Goal: Register for event/course

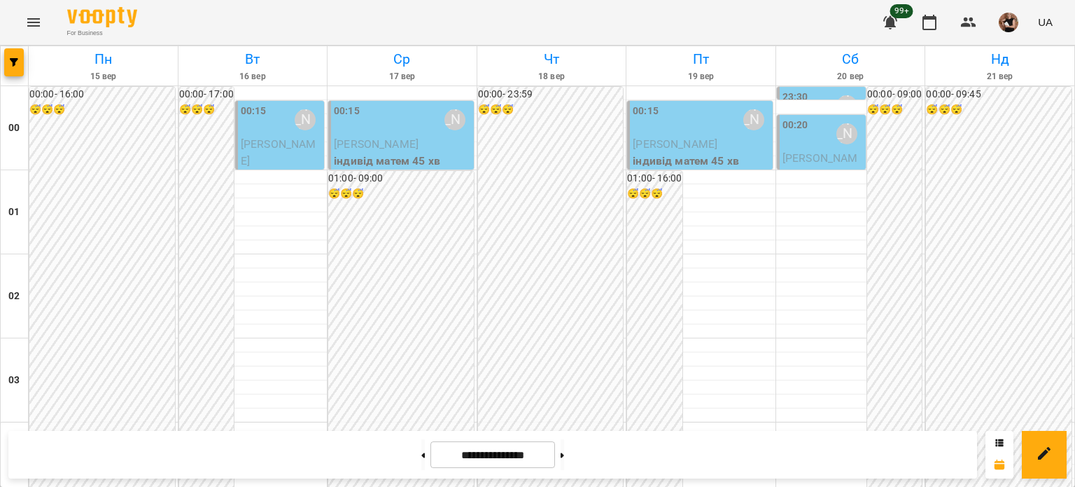
scroll to position [978, 0]
click at [10, 59] on icon "button" at bounding box center [14, 62] width 8 height 8
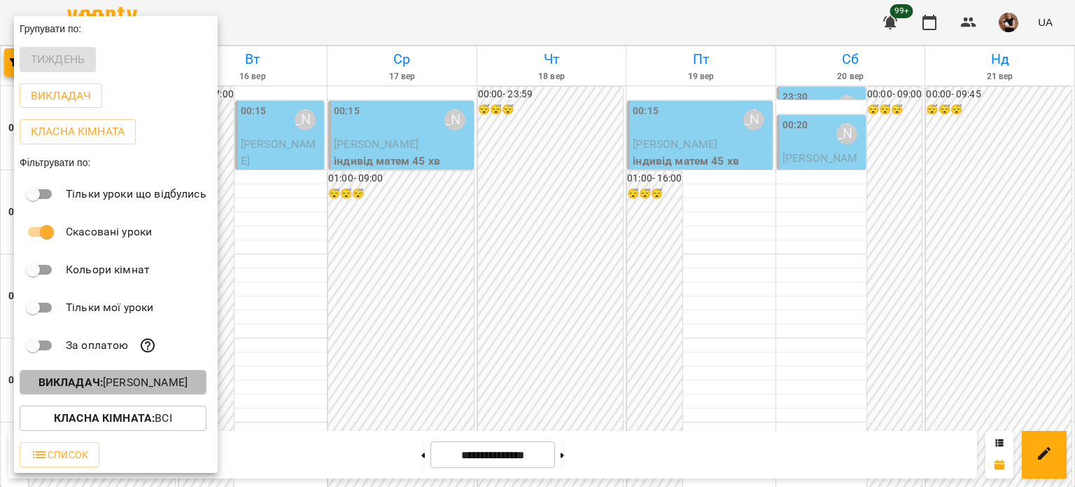
click at [90, 375] on button "Викладач : [PERSON_NAME]" at bounding box center [113, 382] width 187 height 25
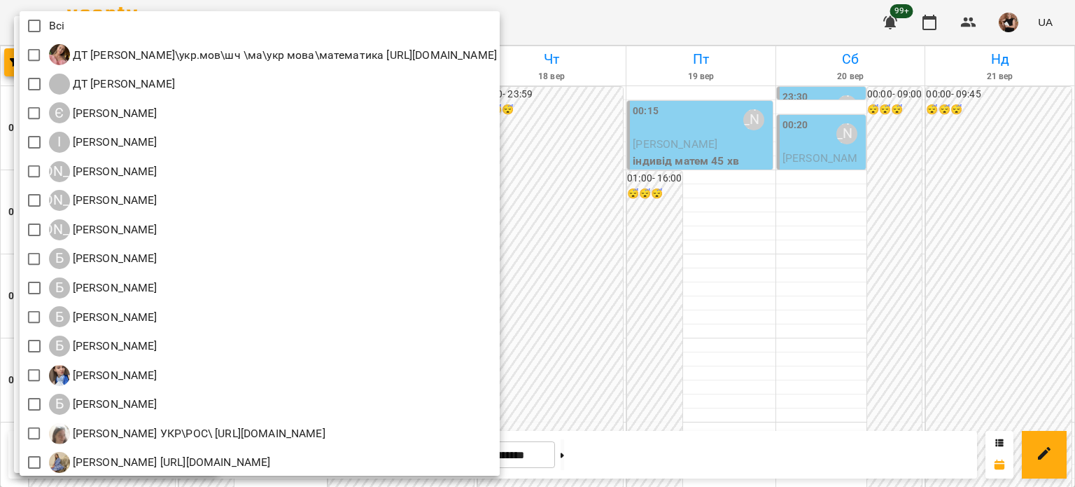
click at [667, 207] on div at bounding box center [537, 243] width 1075 height 487
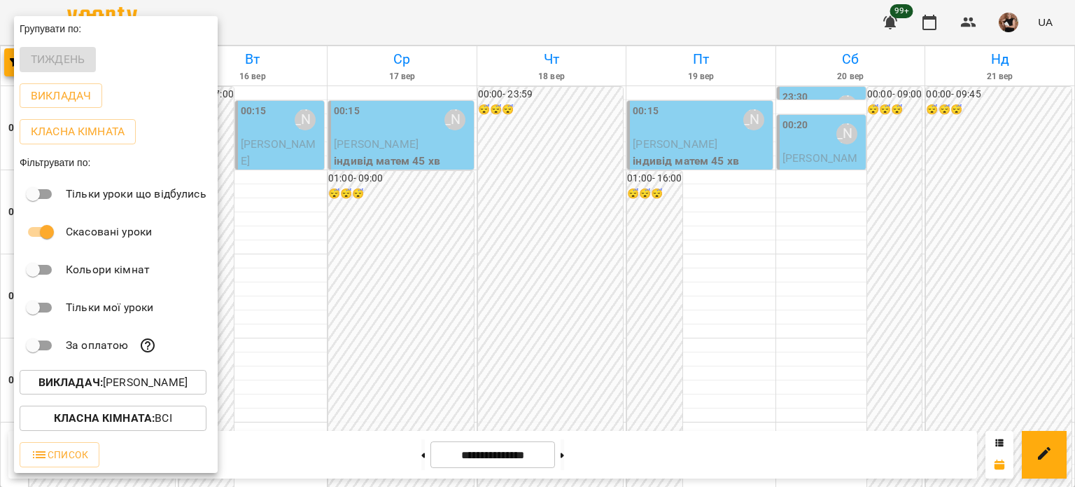
click at [632, 218] on div at bounding box center [537, 243] width 1075 height 487
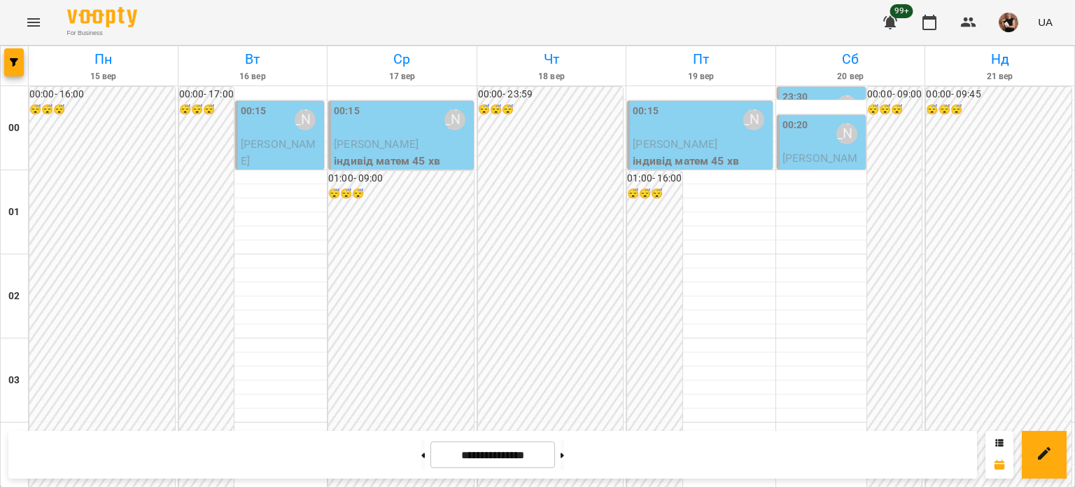
scroll to position [1538, 0]
click at [24, 69] on div at bounding box center [15, 65] width 28 height 39
click at [8, 64] on span "button" at bounding box center [14, 62] width 20 height 8
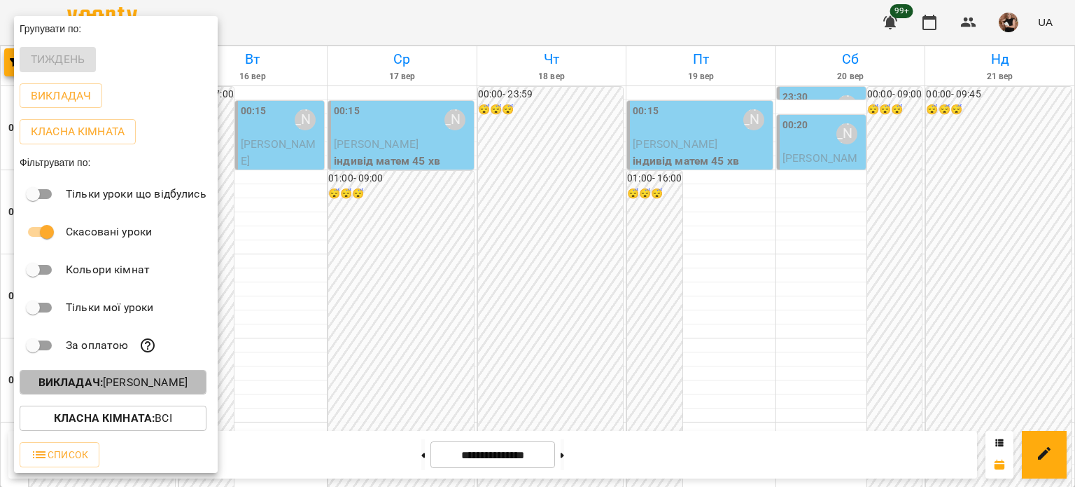
click at [109, 377] on p "Викладач : [PERSON_NAME]" at bounding box center [113, 382] width 149 height 17
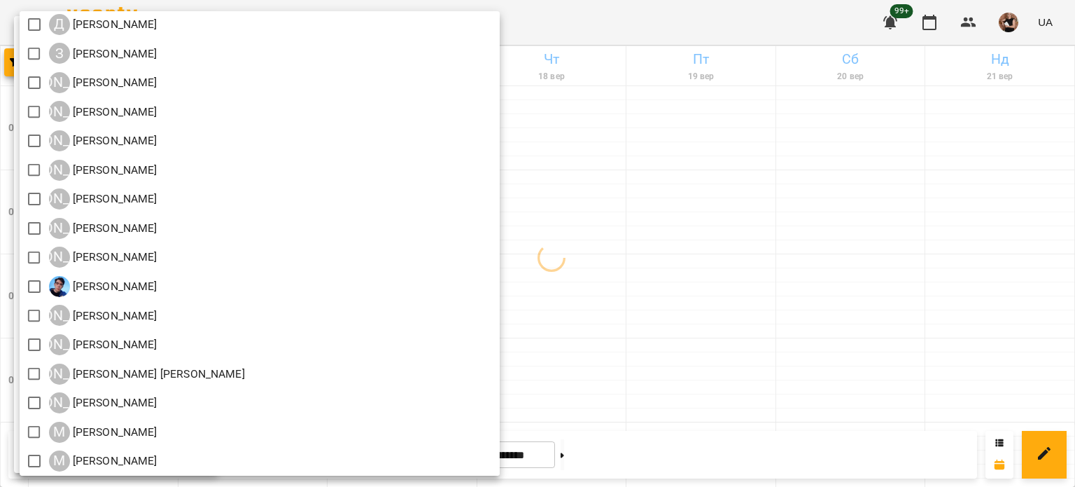
scroll to position [863, 0]
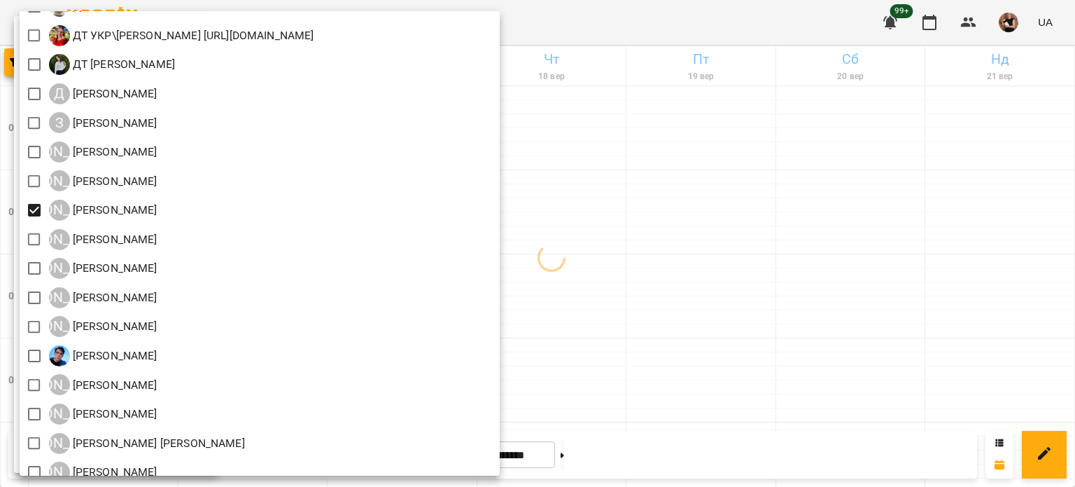
click at [993, 246] on div at bounding box center [537, 243] width 1075 height 487
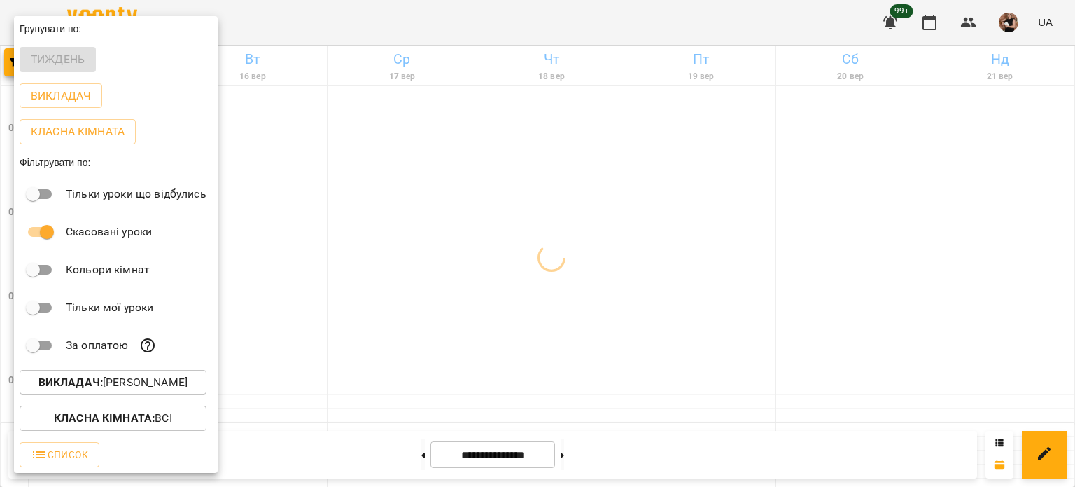
click at [993, 246] on div at bounding box center [537, 243] width 1075 height 487
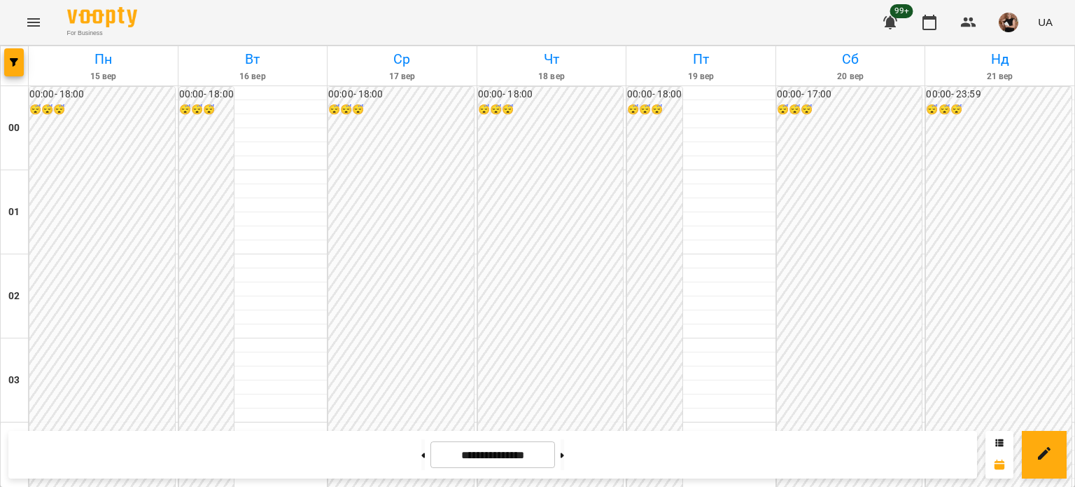
scroll to position [1328, 0]
click at [564, 454] on button at bounding box center [563, 454] width 4 height 31
type input "**********"
